Goal: Browse casually: Explore the website without a specific task or goal

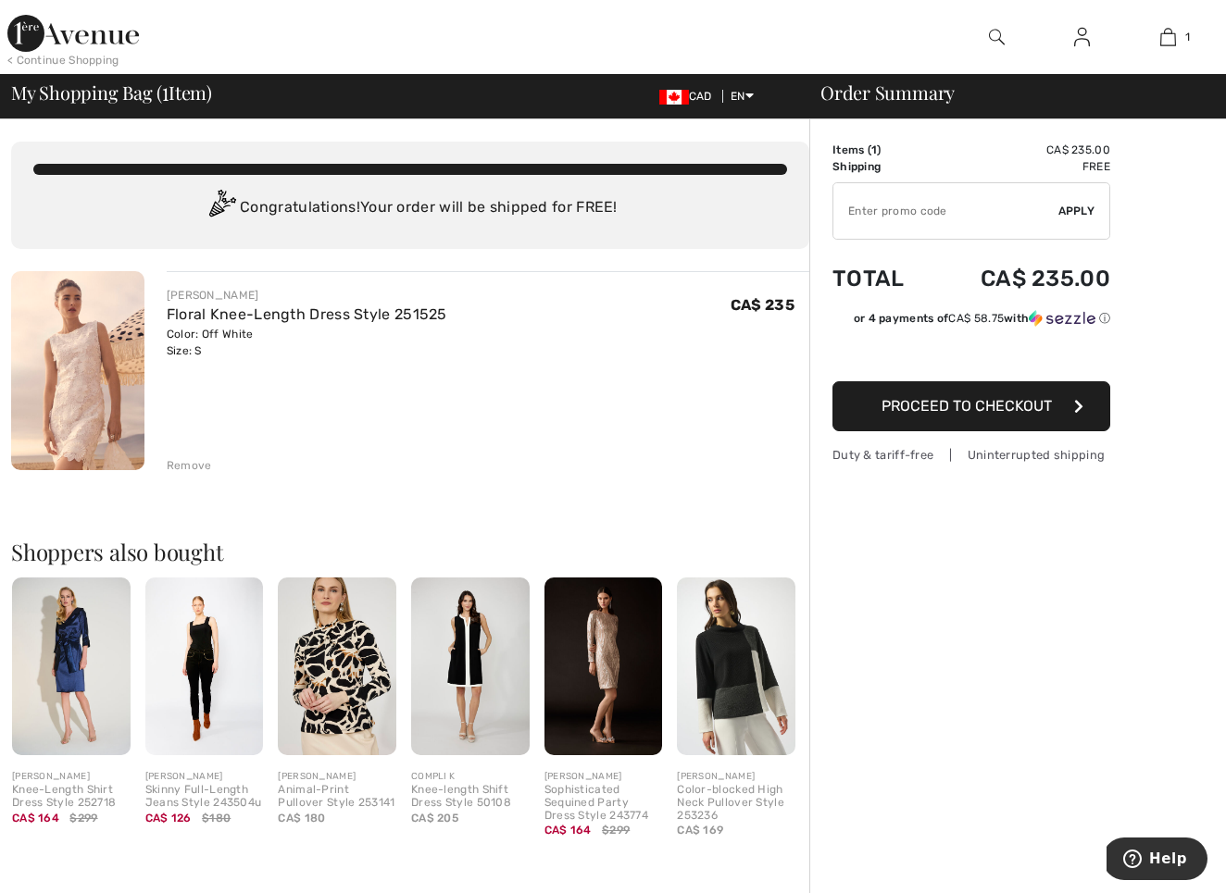
click at [364, 664] on img at bounding box center [337, 666] width 119 height 177
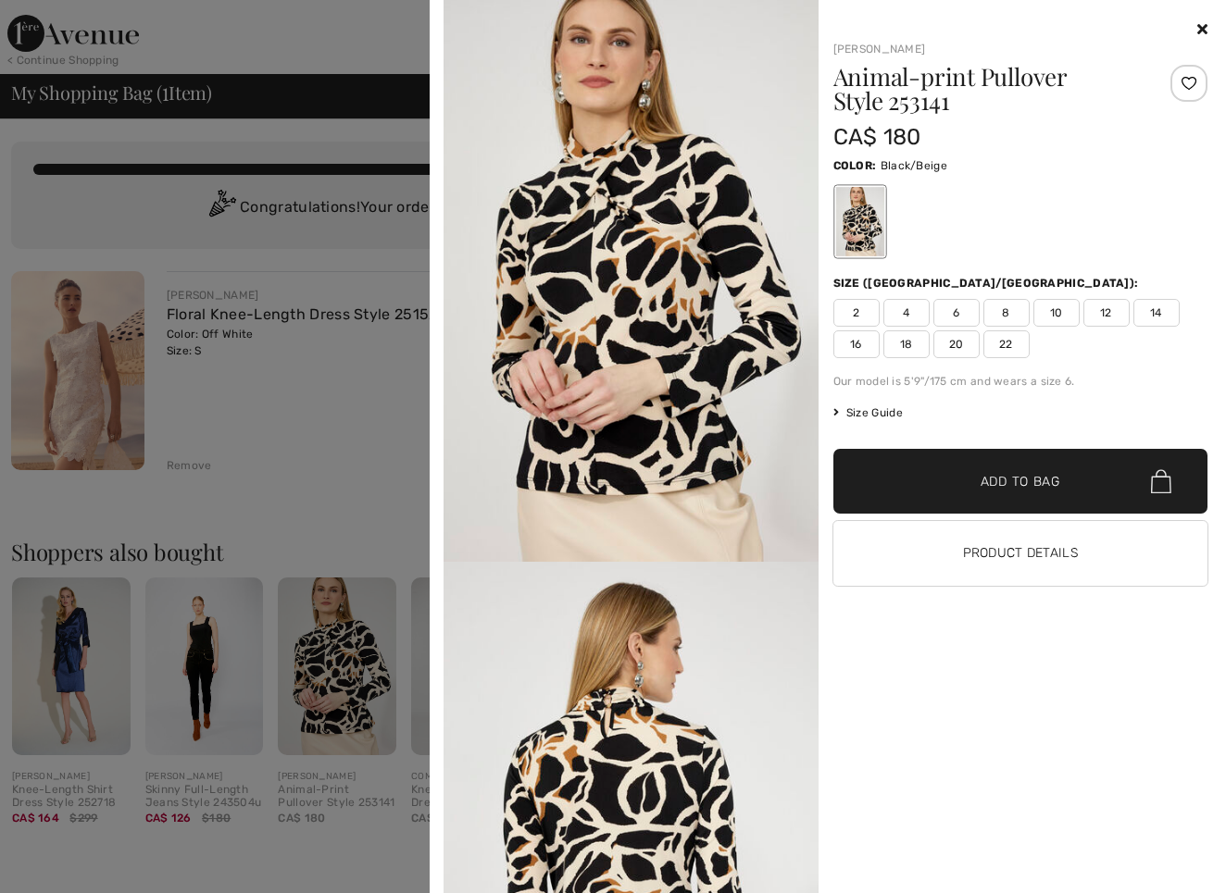
click at [1201, 24] on icon at bounding box center [1202, 28] width 10 height 15
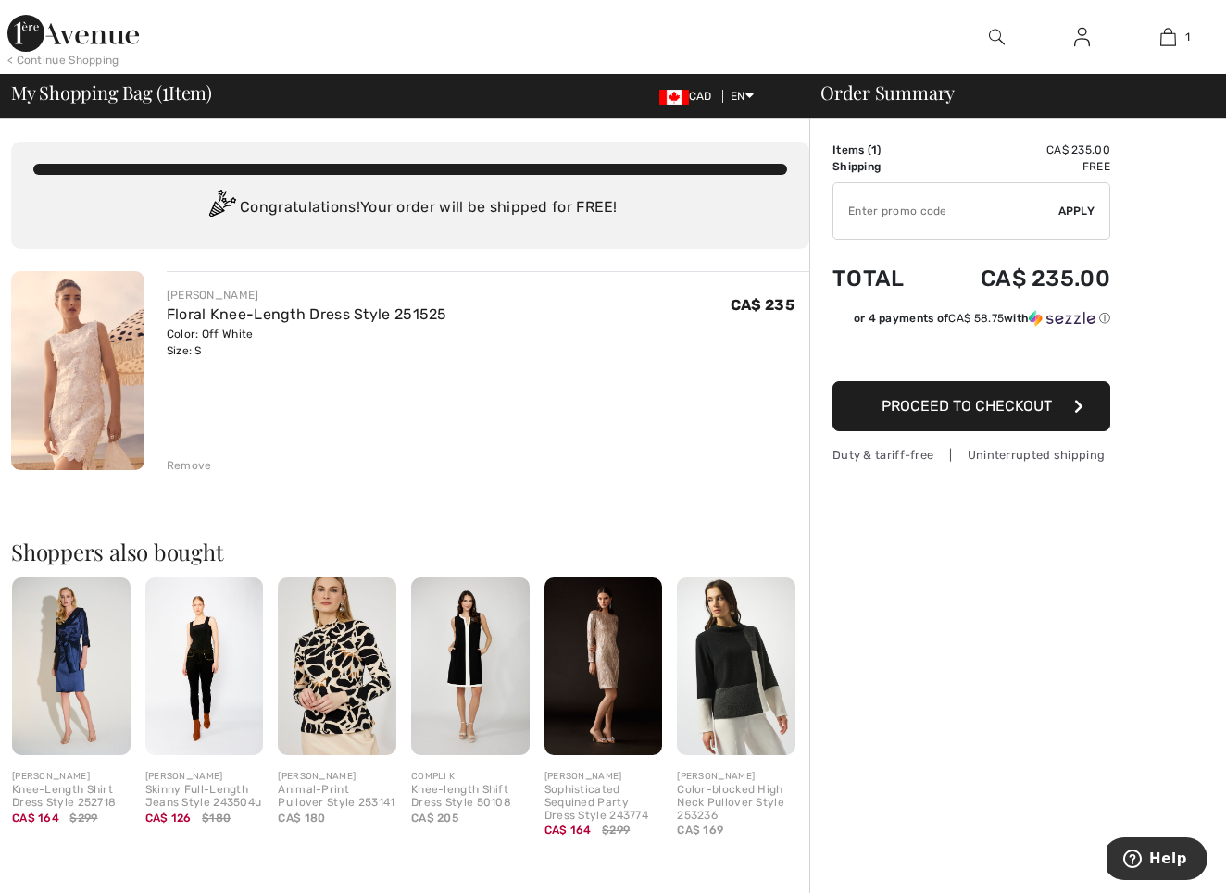
scroll to position [100, 0]
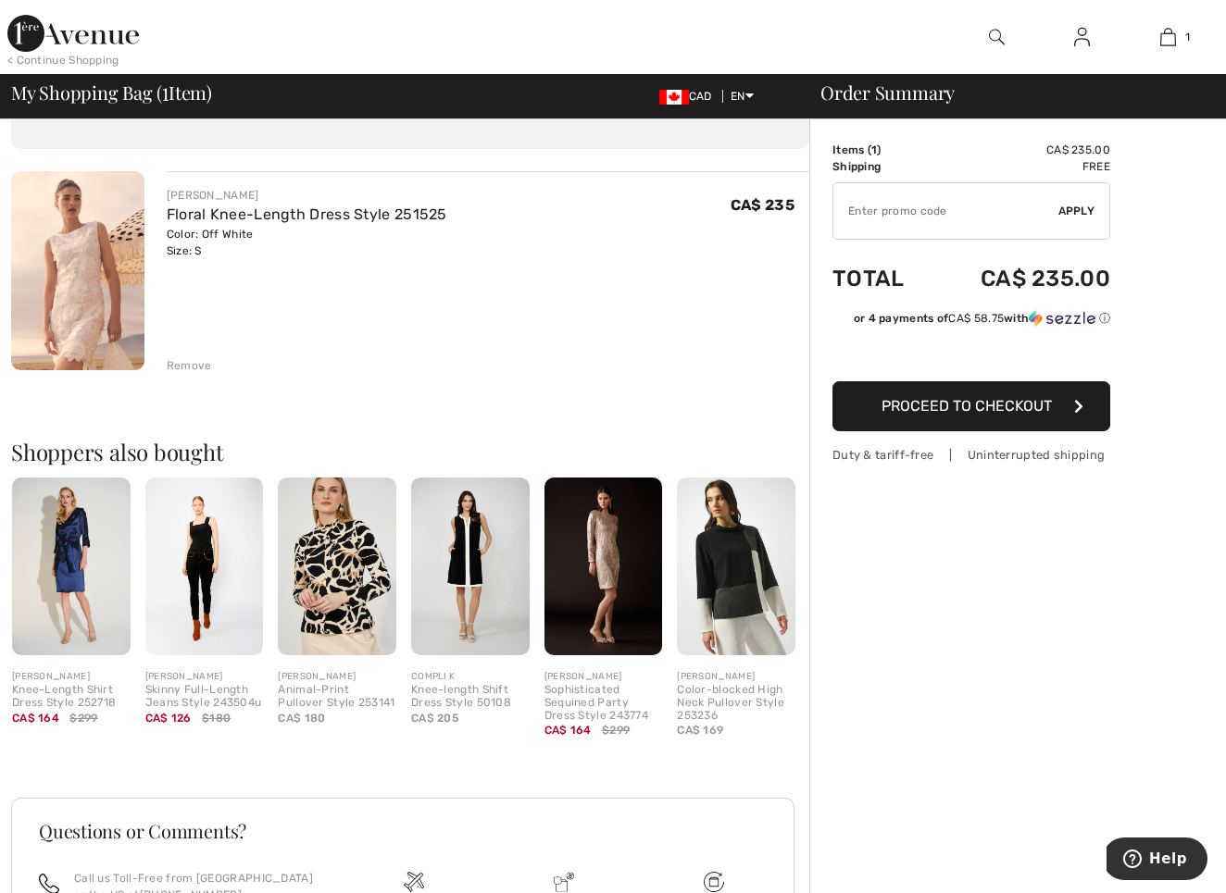
click at [749, 549] on img at bounding box center [736, 566] width 119 height 177
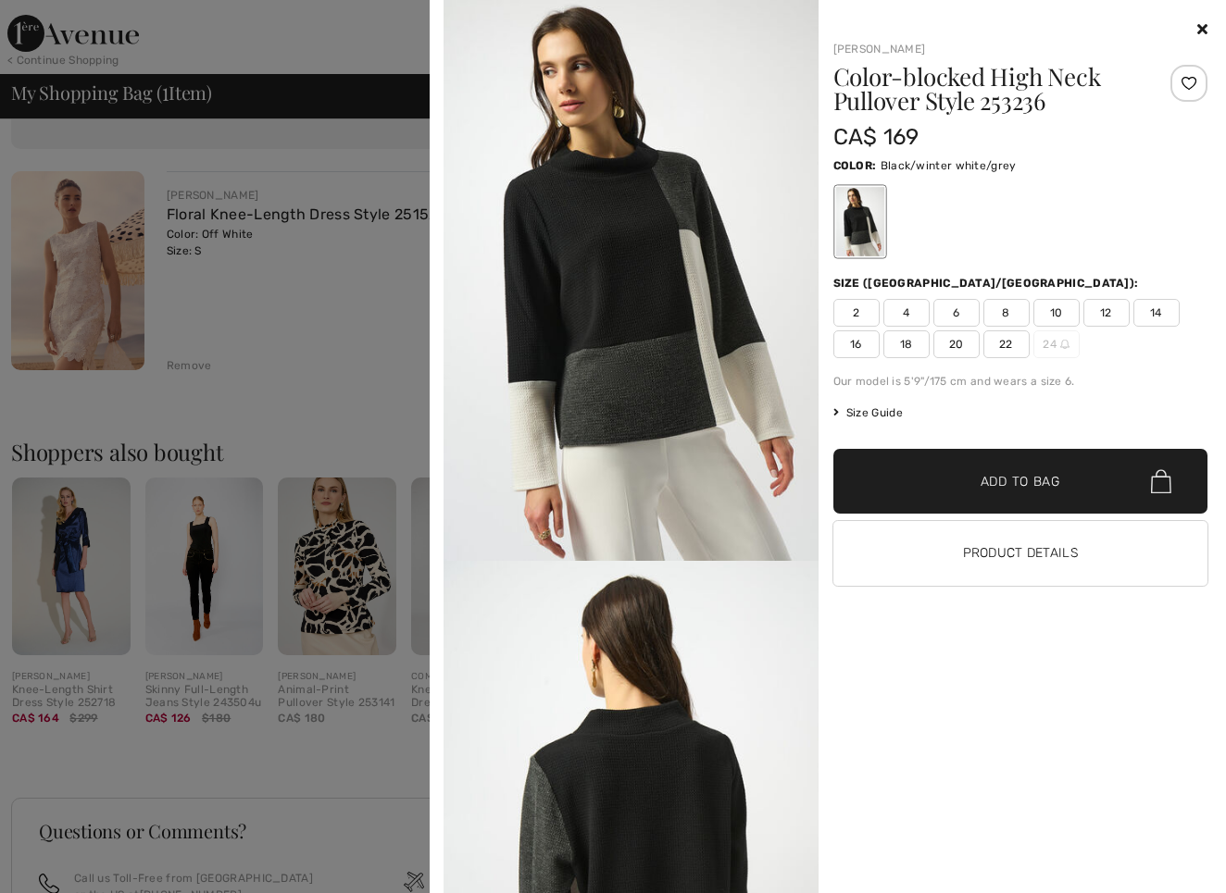
scroll to position [0, 0]
click at [1203, 30] on icon at bounding box center [1202, 28] width 10 height 15
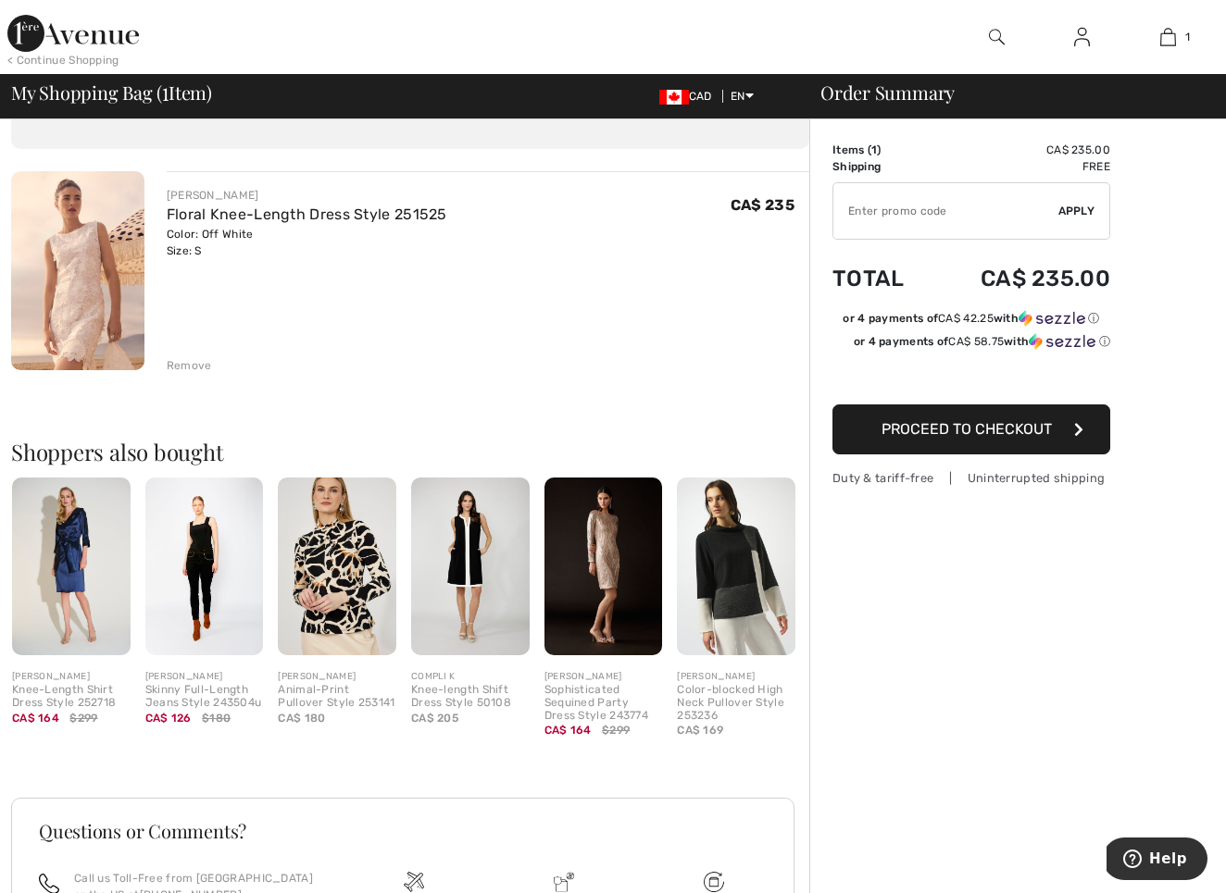
click at [616, 553] on img at bounding box center [603, 566] width 119 height 177
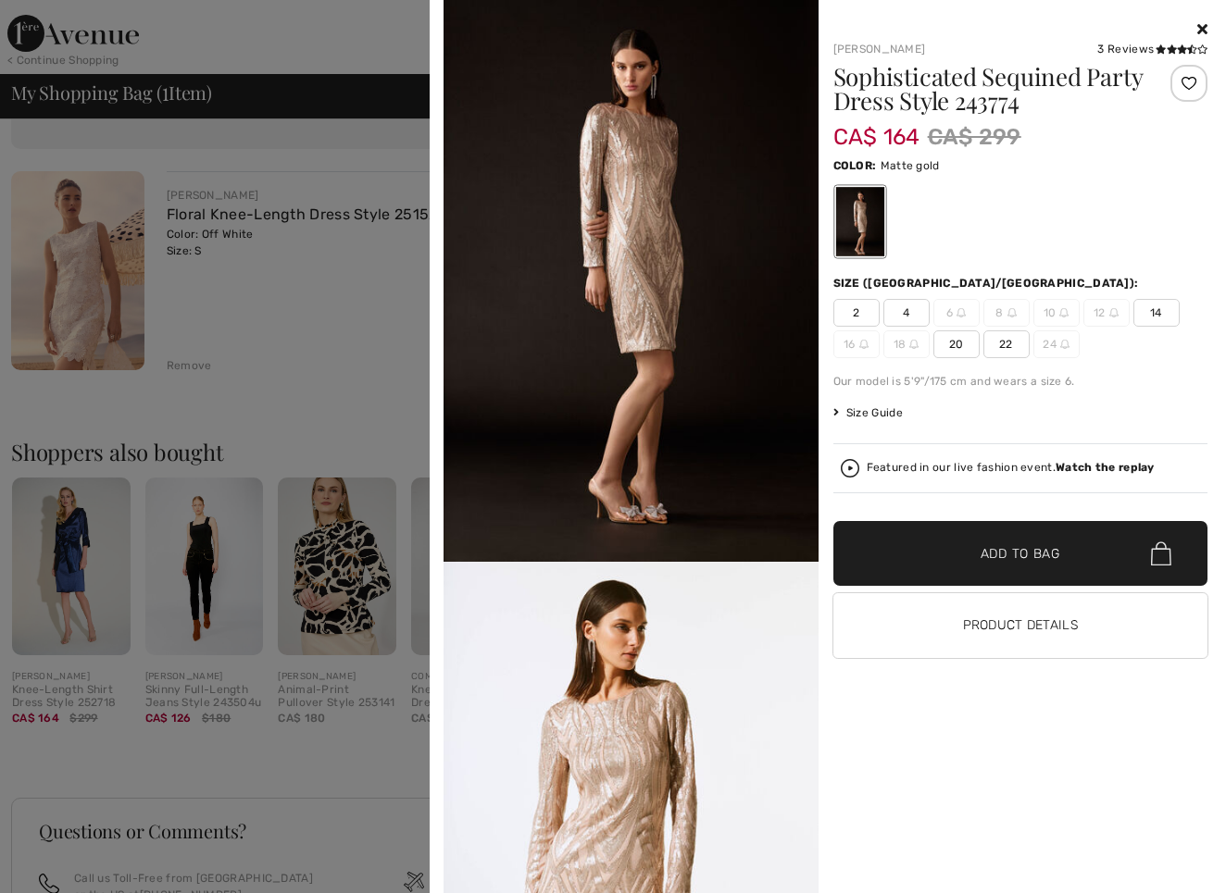
click at [1212, 26] on div "Your browser does not support the video tag. [PERSON_NAME] 3 Reviews 3 Reviews …" at bounding box center [827, 446] width 781 height 893
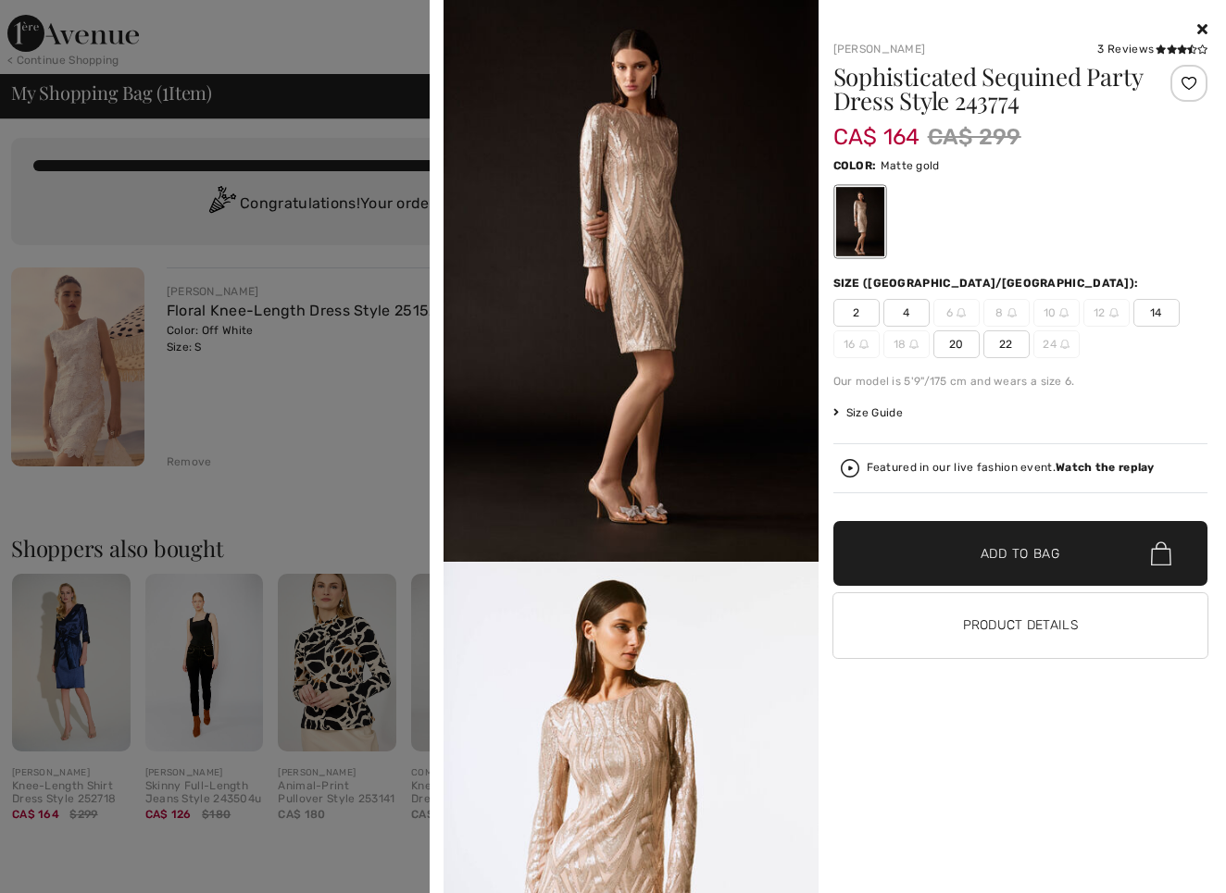
click at [1211, 26] on div "Your browser does not support the video tag. [PERSON_NAME] 3 Reviews 3 Reviews …" at bounding box center [827, 446] width 781 height 893
click at [1200, 26] on icon at bounding box center [1202, 28] width 10 height 15
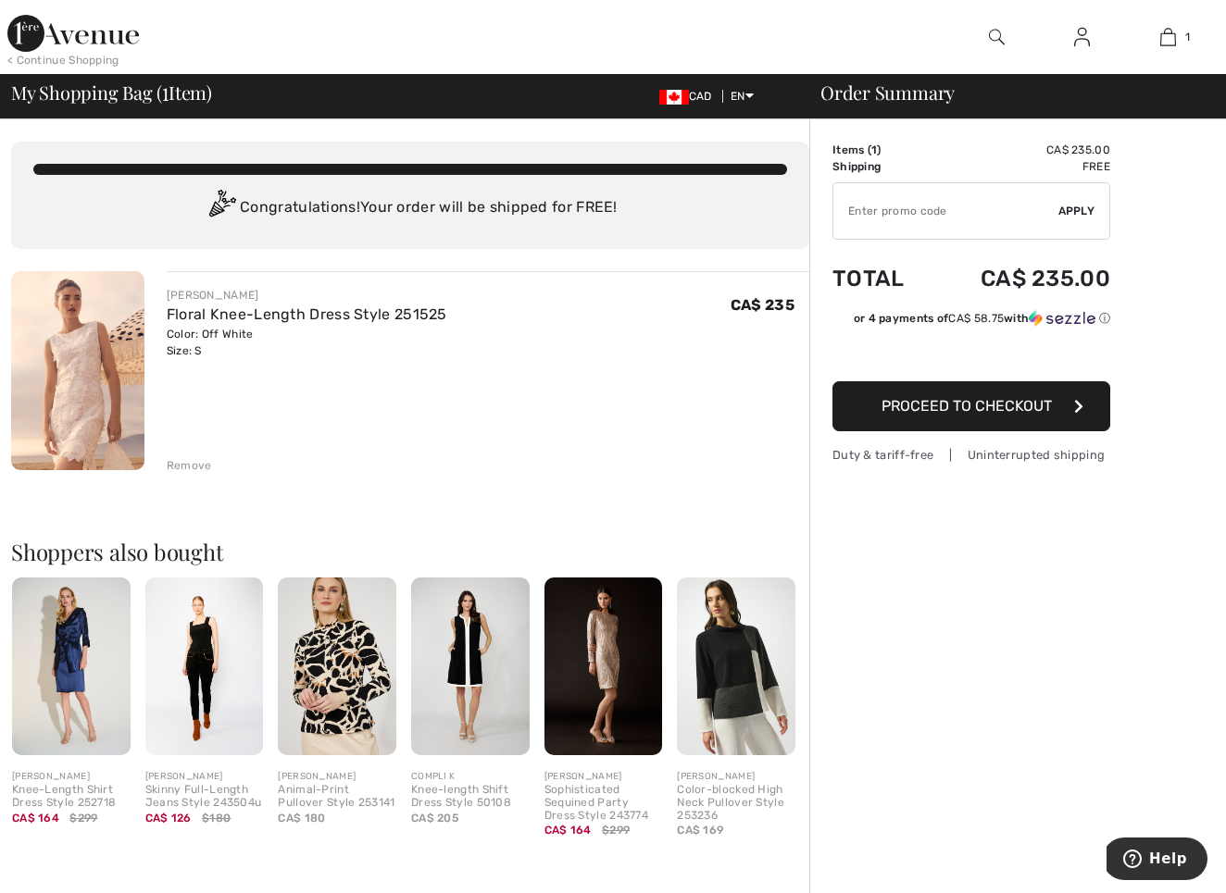
click at [119, 364] on img at bounding box center [77, 370] width 133 height 199
